Goal: Task Accomplishment & Management: Use online tool/utility

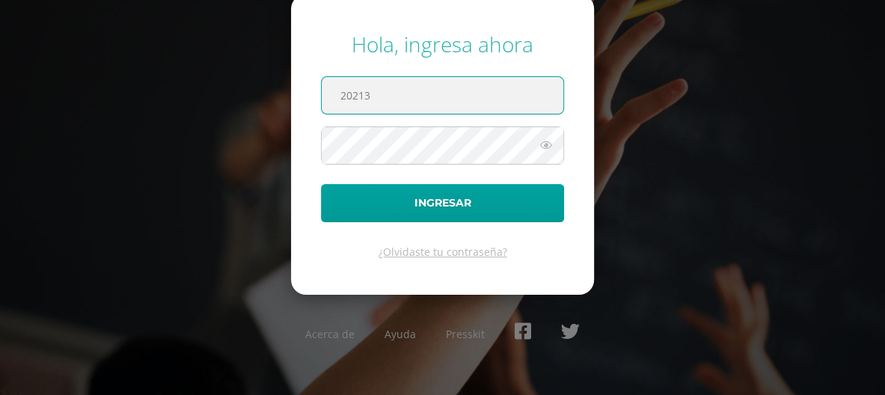
type input "[EMAIL_ADDRESS][DOMAIN_NAME]"
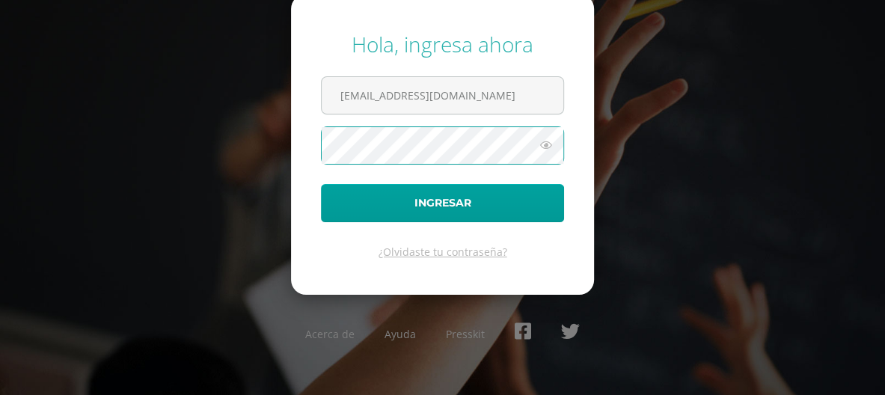
click at [549, 150] on icon at bounding box center [546, 145] width 19 height 18
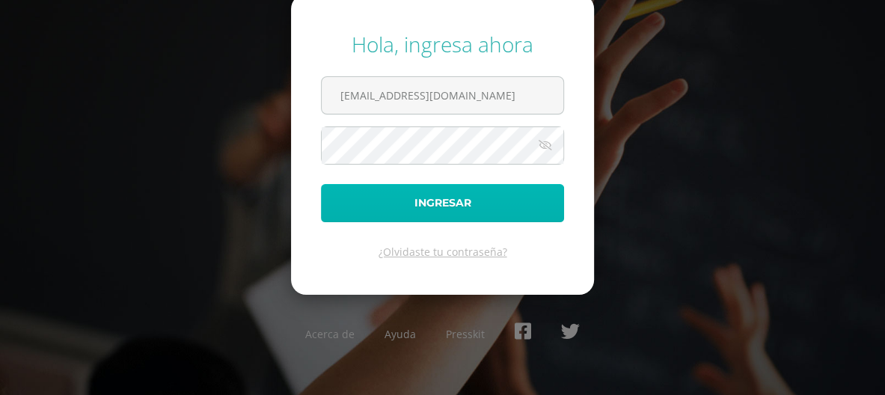
click at [498, 199] on button "Ingresar" at bounding box center [442, 203] width 243 height 38
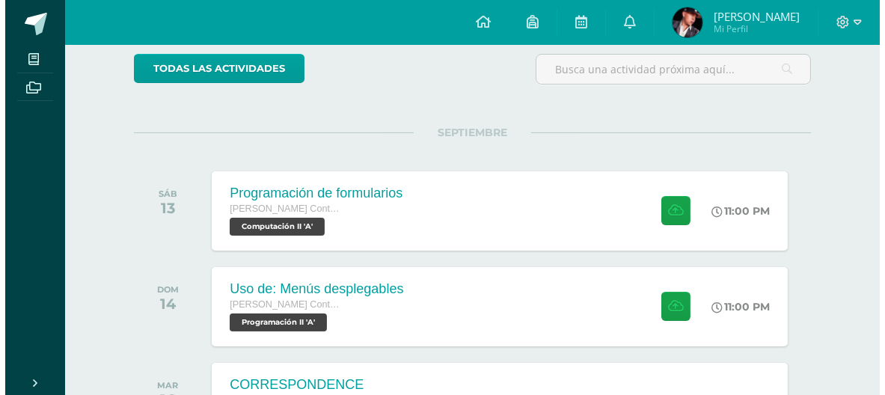
scroll to position [217, 0]
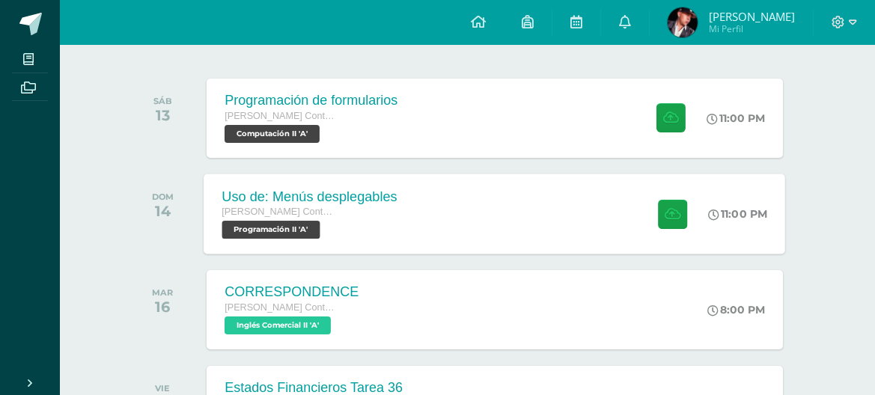
click at [442, 207] on div "Uso de: Menús desplegables [PERSON_NAME] con Orientación en Computación Program…" at bounding box center [494, 214] width 581 height 80
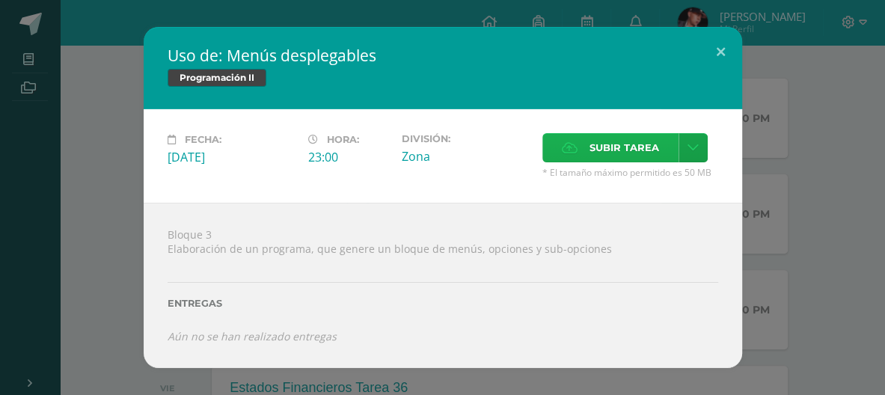
click at [605, 141] on span "Subir tarea" at bounding box center [625, 148] width 70 height 28
click at [0, 0] on input "Subir tarea" at bounding box center [0, 0] width 0 height 0
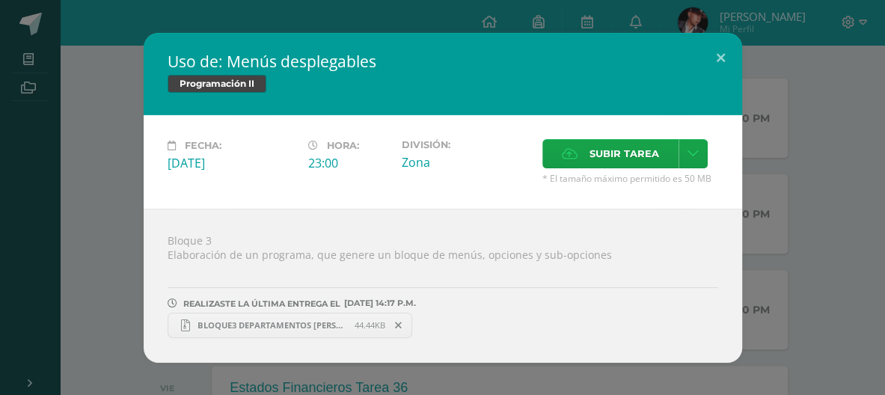
click at [299, 325] on span "BLOQUE3 DEPARTAMENTOS [PERSON_NAME].zip" at bounding box center [272, 325] width 165 height 11
